Goal: Task Accomplishment & Management: Use online tool/utility

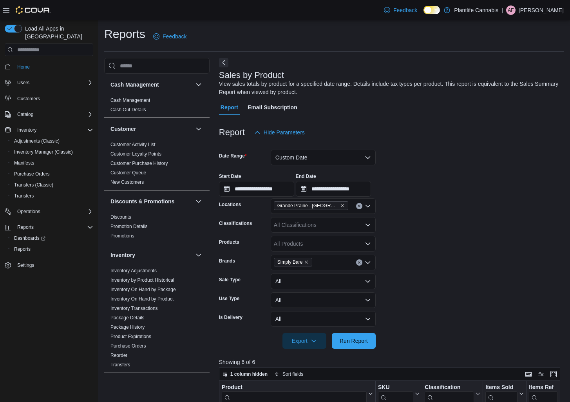
scroll to position [365, 0]
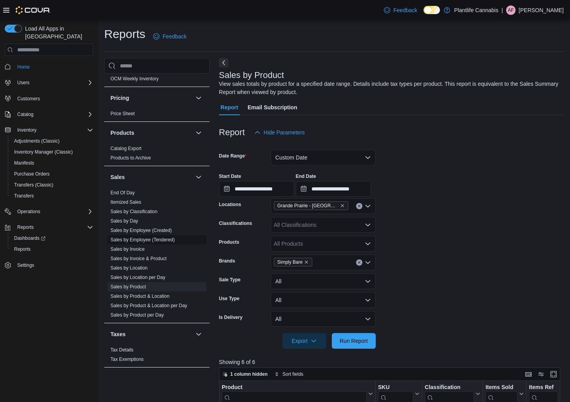
click at [145, 239] on link "Sales by Employee (Tendered)" at bounding box center [143, 239] width 64 height 5
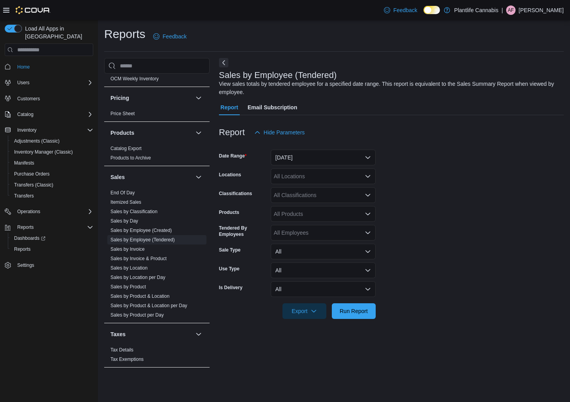
click at [293, 166] on form "Date Range [DATE] Locations All Locations Classifications All Classifications P…" at bounding box center [391, 229] width 345 height 179
drag, startPoint x: 305, startPoint y: 158, endPoint x: 303, endPoint y: 164, distance: 6.2
click at [304, 158] on button "[DATE]" at bounding box center [323, 158] width 105 height 16
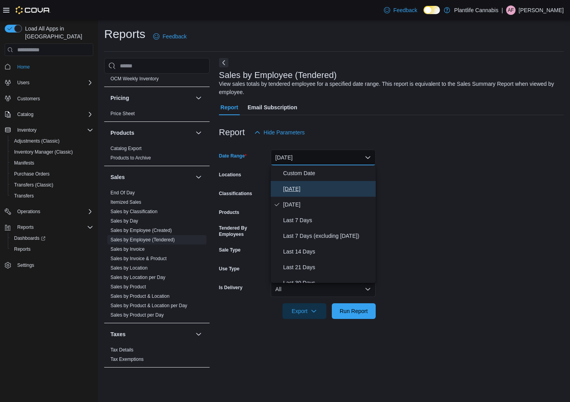
click at [290, 186] on span "[DATE]" at bounding box center [327, 188] width 89 height 9
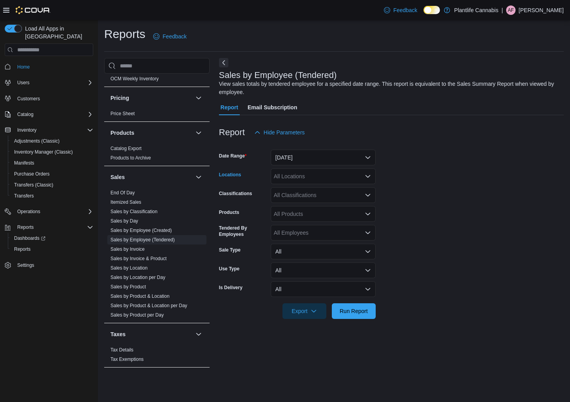
click at [297, 180] on div "All Locations" at bounding box center [323, 177] width 105 height 16
type input "***"
click at [310, 186] on span "Grande Prairie - [GEOGRAPHIC_DATA]" at bounding box center [341, 190] width 98 height 8
click at [361, 312] on span "Run Report" at bounding box center [354, 311] width 28 height 8
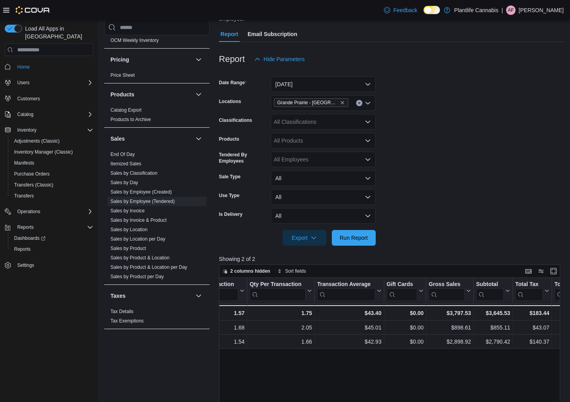
scroll to position [51, 0]
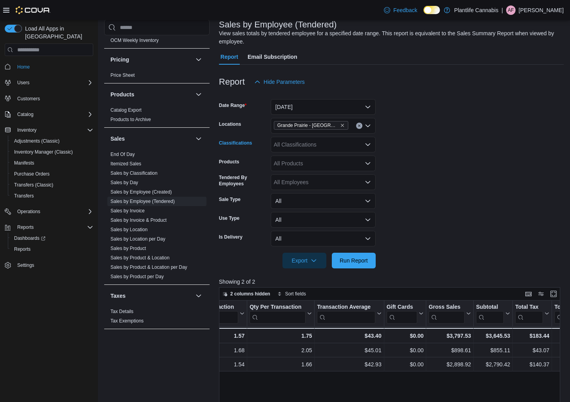
click at [319, 142] on div "All Classifications" at bounding box center [323, 145] width 105 height 16
type input "***"
drag, startPoint x: 321, startPoint y: 160, endPoint x: 358, endPoint y: 252, distance: 98.8
click at [324, 164] on div "Accessory Group Accessories" at bounding box center [323, 163] width 105 height 23
click at [357, 256] on span "Run Report" at bounding box center [354, 260] width 34 height 16
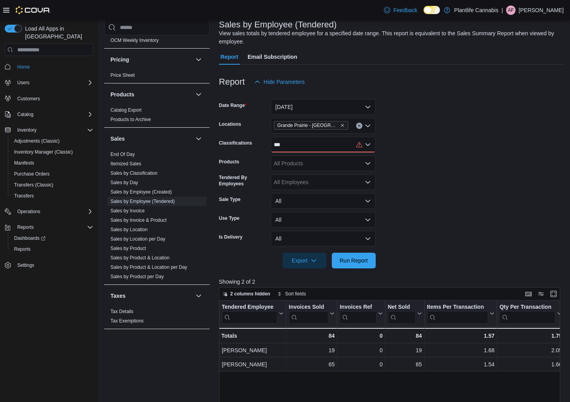
drag, startPoint x: 308, startPoint y: 144, endPoint x: 312, endPoint y: 153, distance: 10.0
click at [309, 144] on div "***" at bounding box center [323, 145] width 105 height 16
drag, startPoint x: 314, startPoint y: 161, endPoint x: 374, endPoint y: 252, distance: 109.0
click at [315, 161] on span "Accessory Group" at bounding box center [309, 158] width 42 height 8
click at [362, 265] on span "Run Report" at bounding box center [354, 260] width 34 height 16
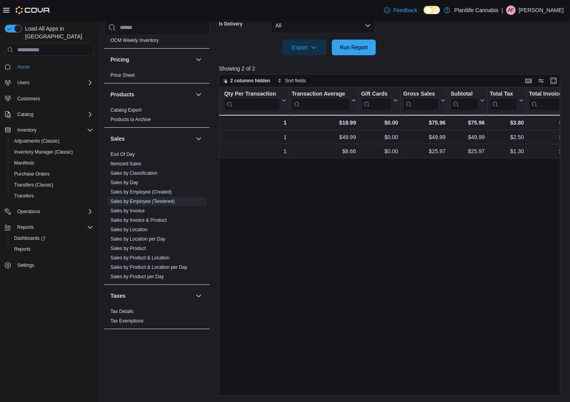
scroll to position [0, 276]
click at [132, 208] on link "Sales by Invoice" at bounding box center [128, 210] width 34 height 5
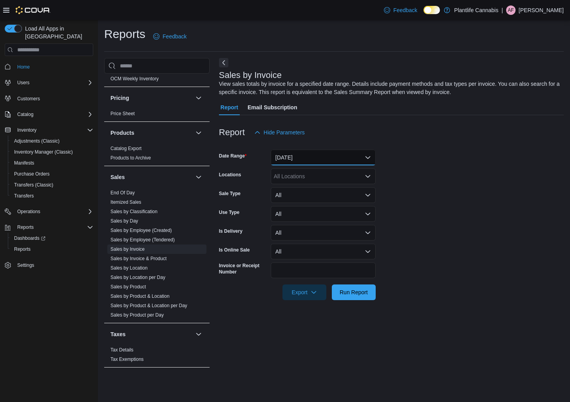
drag, startPoint x: 321, startPoint y: 151, endPoint x: 307, endPoint y: 179, distance: 31.0
click at [320, 152] on button "[DATE]" at bounding box center [323, 158] width 105 height 16
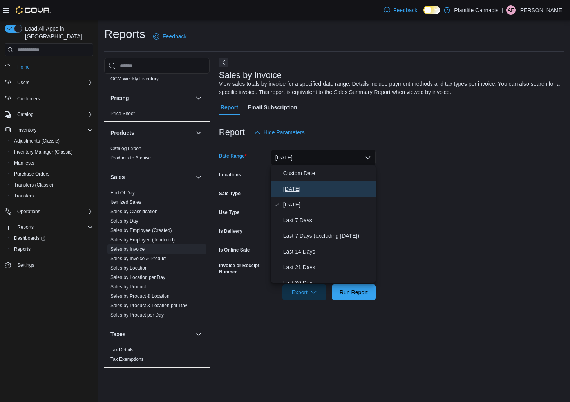
drag, startPoint x: 302, startPoint y: 185, endPoint x: 308, endPoint y: 179, distance: 8.3
click at [303, 184] on span "[DATE]" at bounding box center [327, 188] width 89 height 9
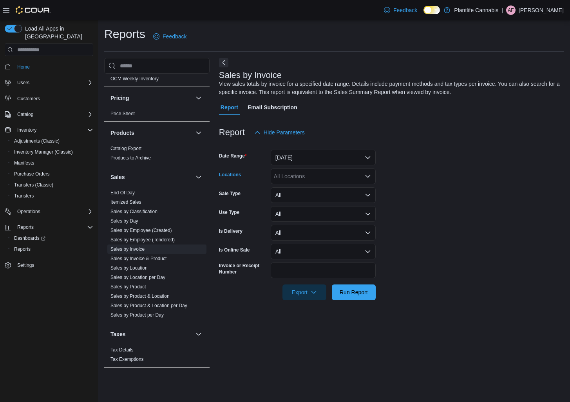
click at [309, 177] on div "All Locations" at bounding box center [323, 177] width 105 height 16
type input "***"
click at [329, 187] on span "Grande Prairie - [GEOGRAPHIC_DATA]" at bounding box center [341, 190] width 98 height 8
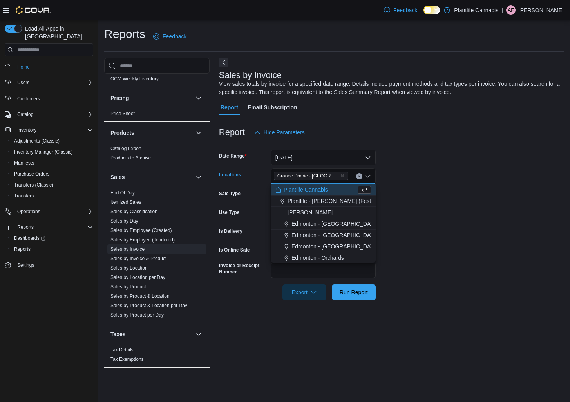
click at [338, 302] on div at bounding box center [391, 304] width 345 height 9
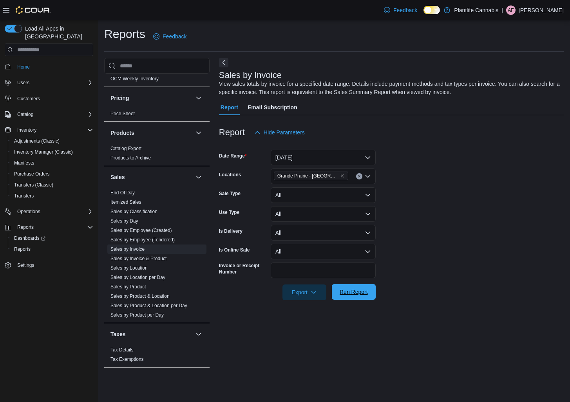
click at [347, 297] on span "Run Report" at bounding box center [354, 292] width 34 height 16
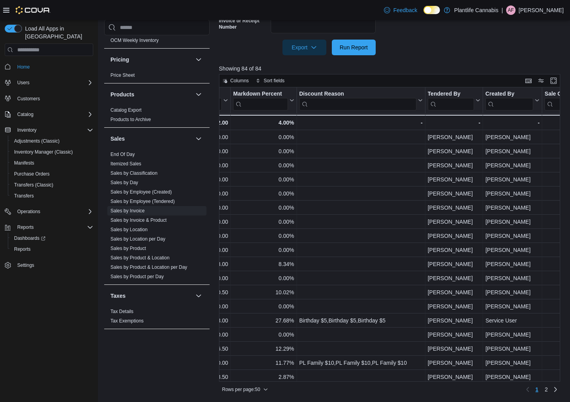
scroll to position [0, 899]
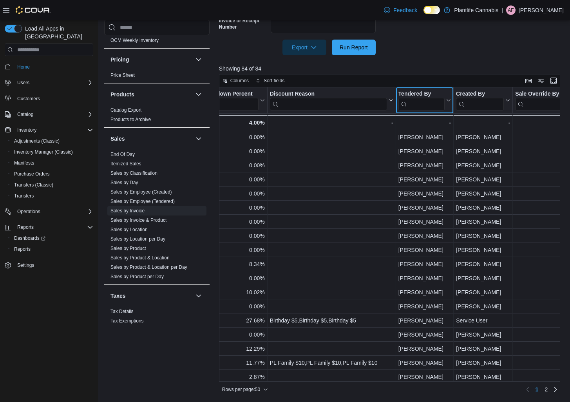
click at [447, 104] on button "Tendered By" at bounding box center [424, 101] width 53 height 20
click at [427, 132] on span "Sort A-Z" at bounding box center [424, 130] width 16 height 6
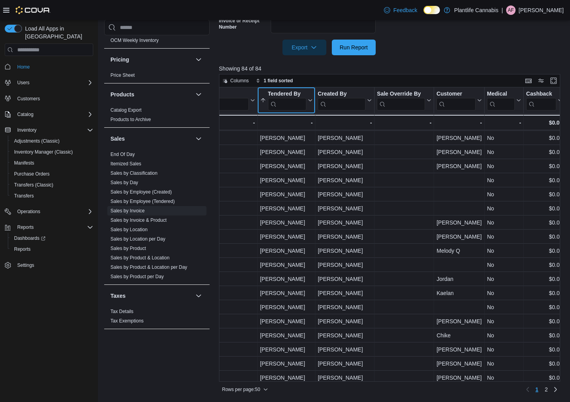
scroll to position [454, 1038]
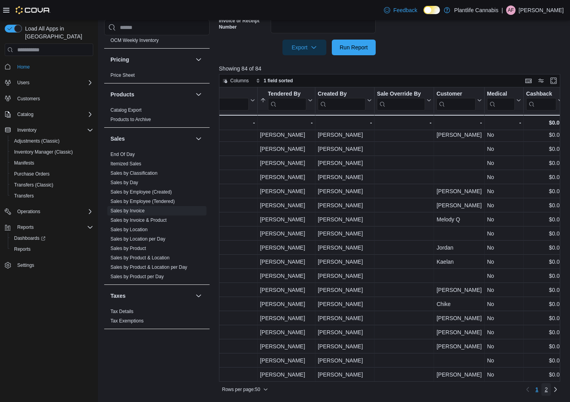
click at [545, 389] on span "2" at bounding box center [546, 390] width 3 height 8
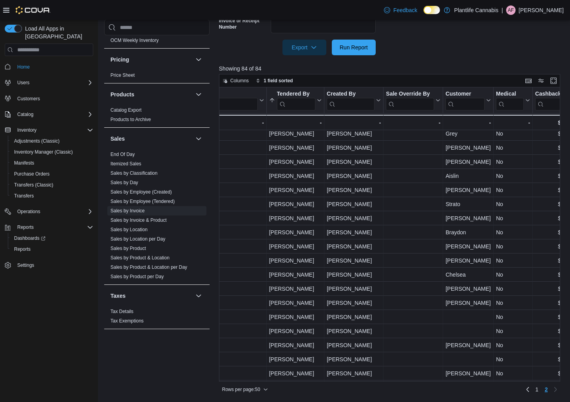
scroll to position [149, 1029]
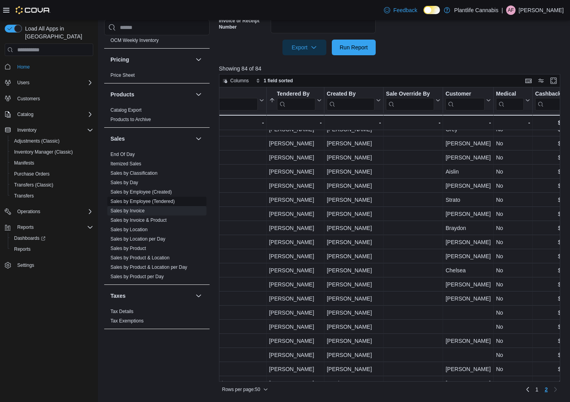
click at [150, 199] on link "Sales by Employee (Tendered)" at bounding box center [143, 201] width 64 height 5
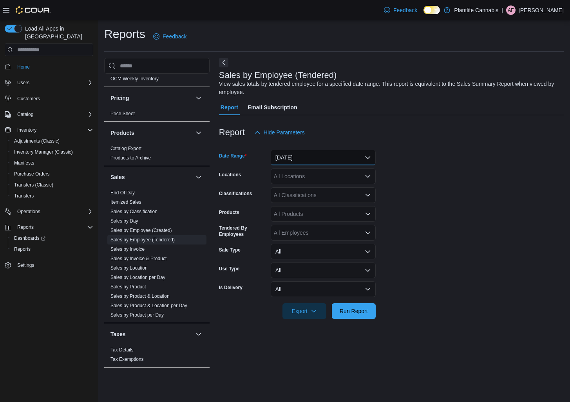
click at [320, 159] on button "[DATE]" at bounding box center [323, 158] width 105 height 16
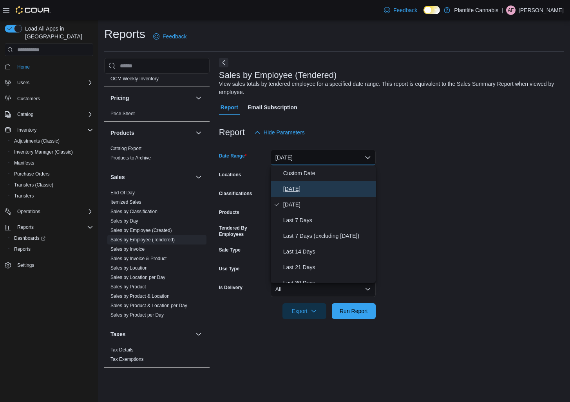
drag, startPoint x: 290, startPoint y: 184, endPoint x: 312, endPoint y: 176, distance: 23.6
click at [291, 184] on button "[DATE]" at bounding box center [323, 189] width 105 height 16
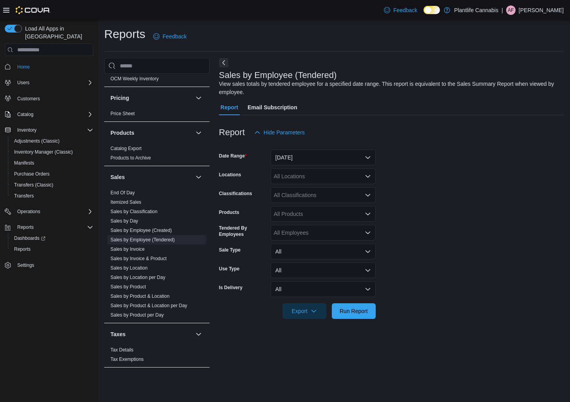
click at [312, 176] on div "All Locations" at bounding box center [323, 177] width 105 height 16
type input "***"
drag, startPoint x: 318, startPoint y: 187, endPoint x: 390, endPoint y: 317, distance: 149.1
click at [332, 197] on body "Feedback Dark Mode Plantlife Cannabis | AF [PERSON_NAME] Load All Apps in [GEOG…" at bounding box center [285, 201] width 570 height 402
drag, startPoint x: 328, startPoint y: 297, endPoint x: 348, endPoint y: 310, distance: 23.4
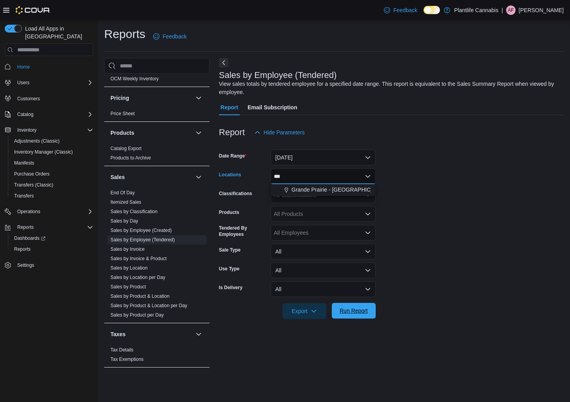
click at [328, 297] on div at bounding box center [391, 300] width 345 height 6
drag, startPoint x: 355, startPoint y: 316, endPoint x: 478, endPoint y: 302, distance: 124.3
click at [356, 316] on span "Run Report" at bounding box center [354, 311] width 34 height 16
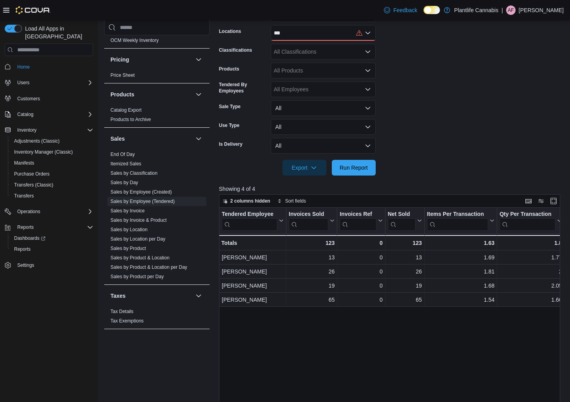
scroll to position [133, 0]
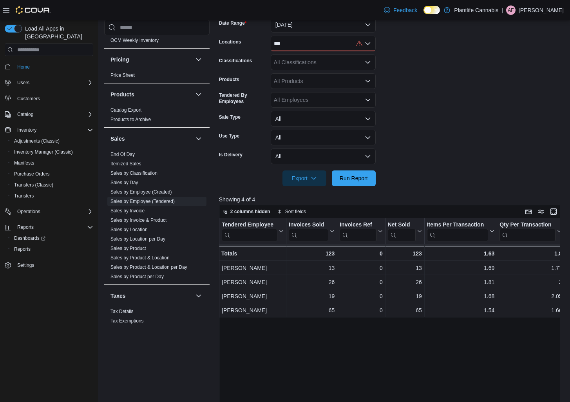
click at [318, 40] on div "***" at bounding box center [323, 44] width 105 height 16
drag, startPoint x: 317, startPoint y: 56, endPoint x: 426, endPoint y: 148, distance: 142.9
click at [317, 56] on span "Grande Prairie - [GEOGRAPHIC_DATA]" at bounding box center [341, 57] width 98 height 8
click at [357, 173] on span "Run Report" at bounding box center [354, 178] width 34 height 16
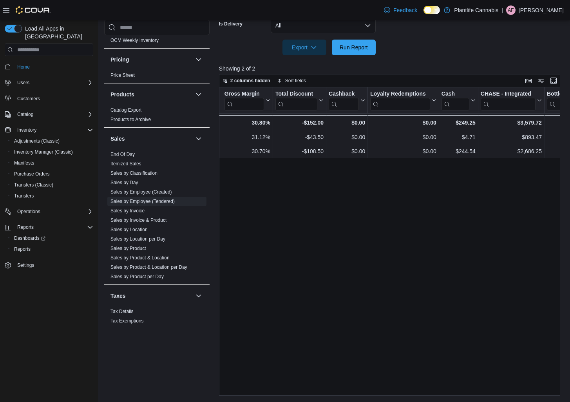
scroll to position [0, 745]
